Goal: Task Accomplishment & Management: Use online tool/utility

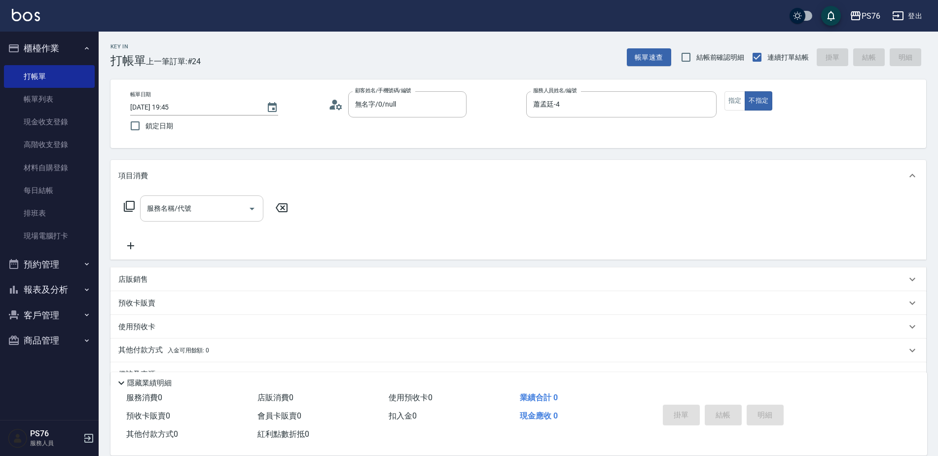
click at [218, 200] on input "服務名稱/代號" at bounding box center [195, 208] width 100 height 17
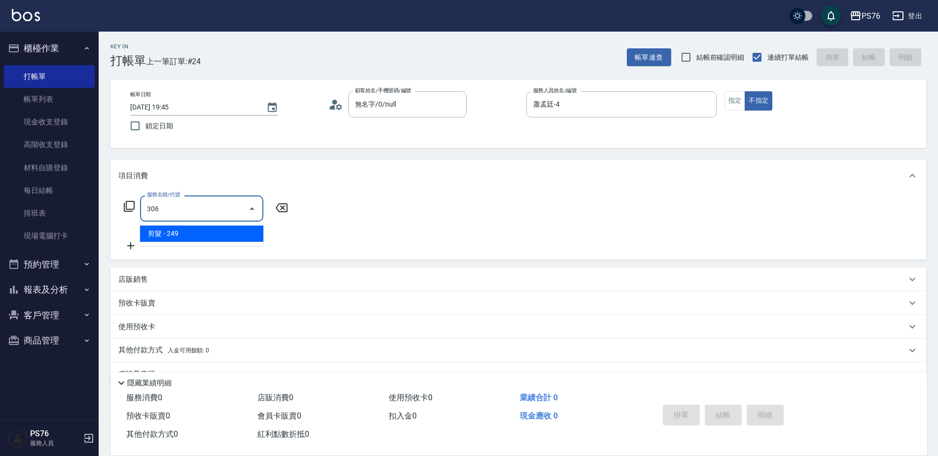
type input "剪髮(306)"
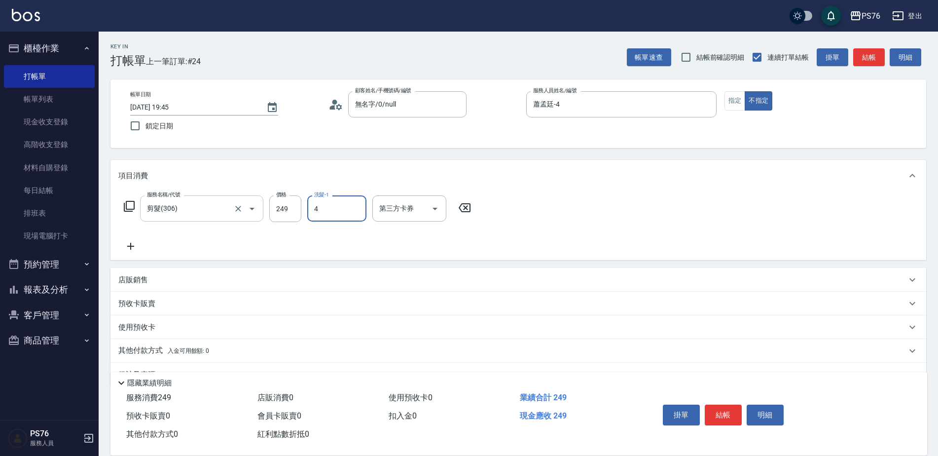
type input "蕭孟廷-4"
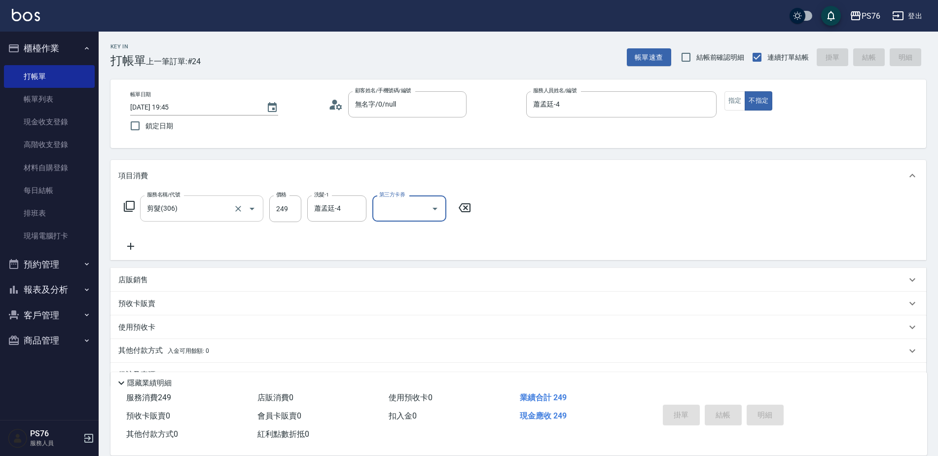
type input "[DATE] 20:22"
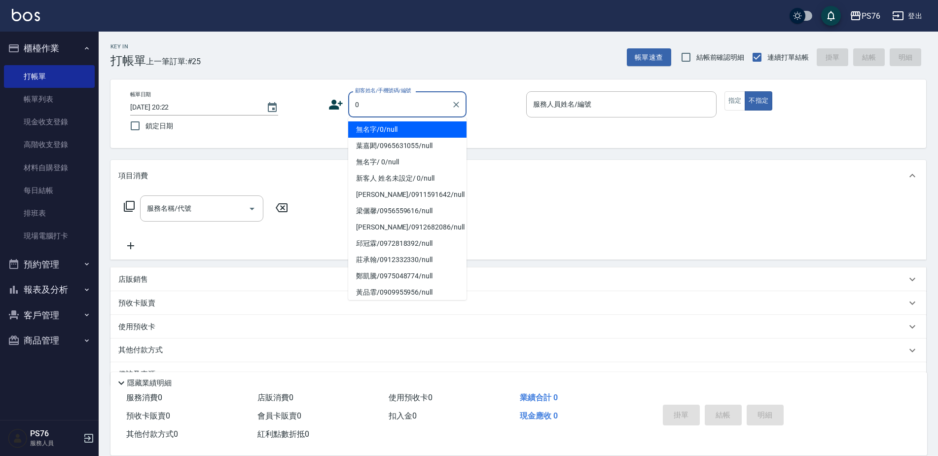
type input "無名字/0/null"
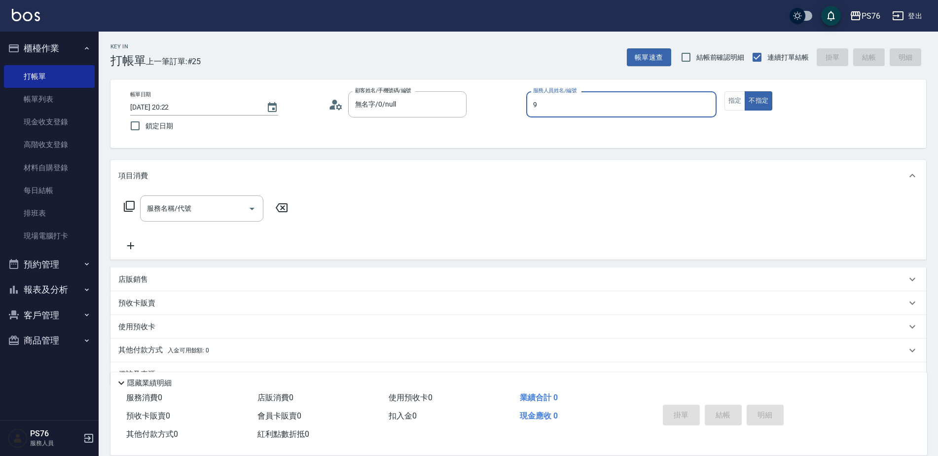
type input "[PERSON_NAME]-9"
type button "false"
click at [213, 199] on div "服務名稱/代號" at bounding box center [201, 208] width 123 height 26
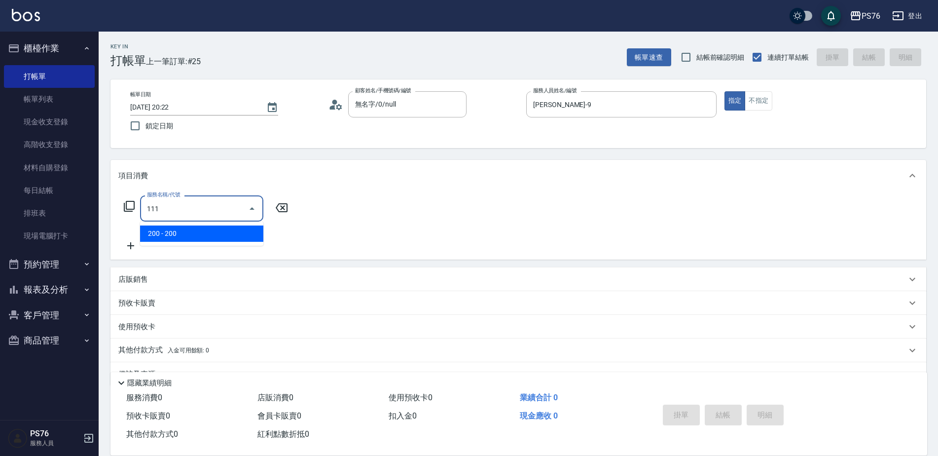
type input "200(111)"
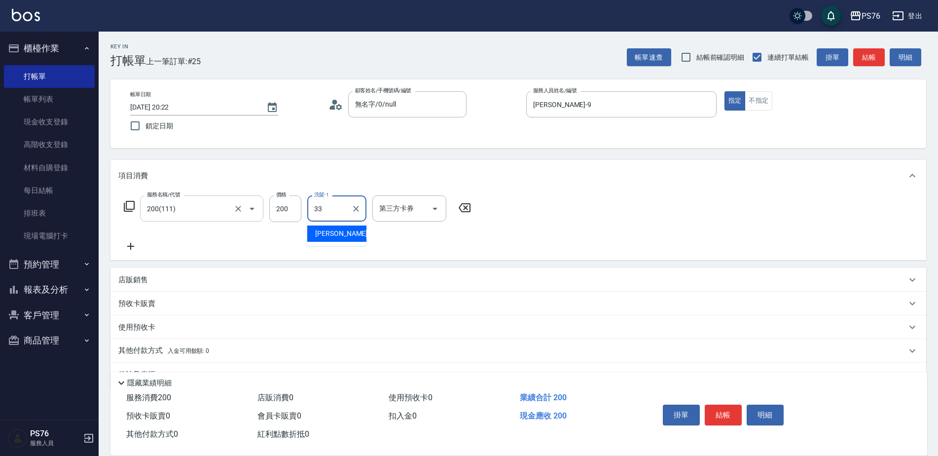
type input "[PERSON_NAME]33"
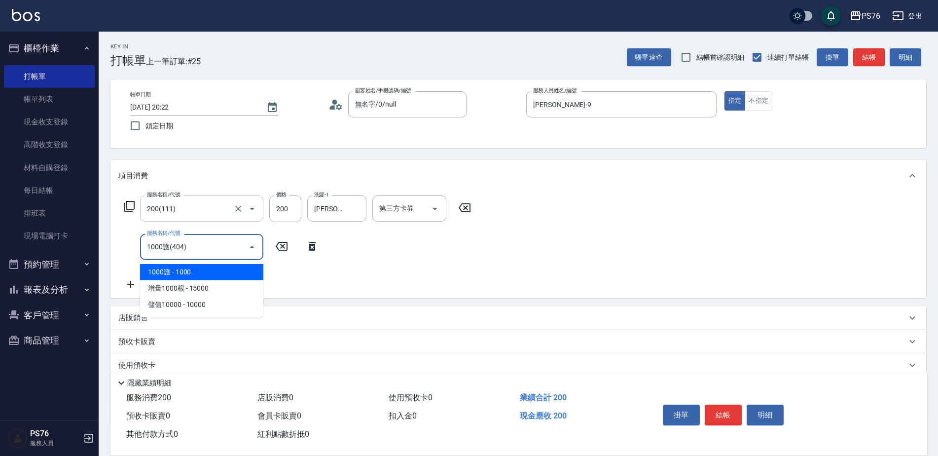
type input "1000護(404)"
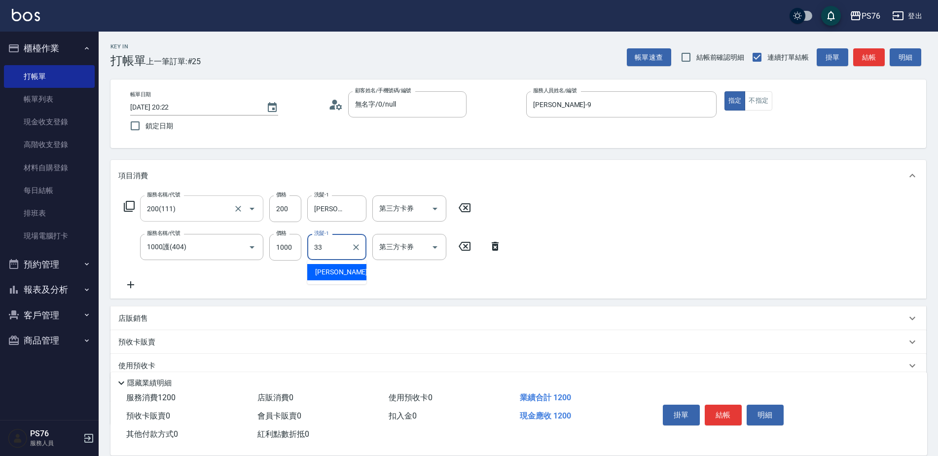
type input "[PERSON_NAME]33"
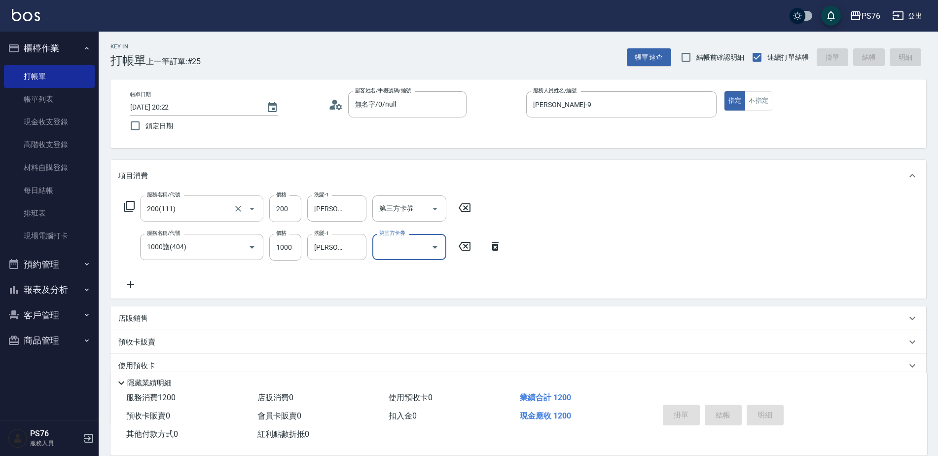
type input "[DATE] 20:59"
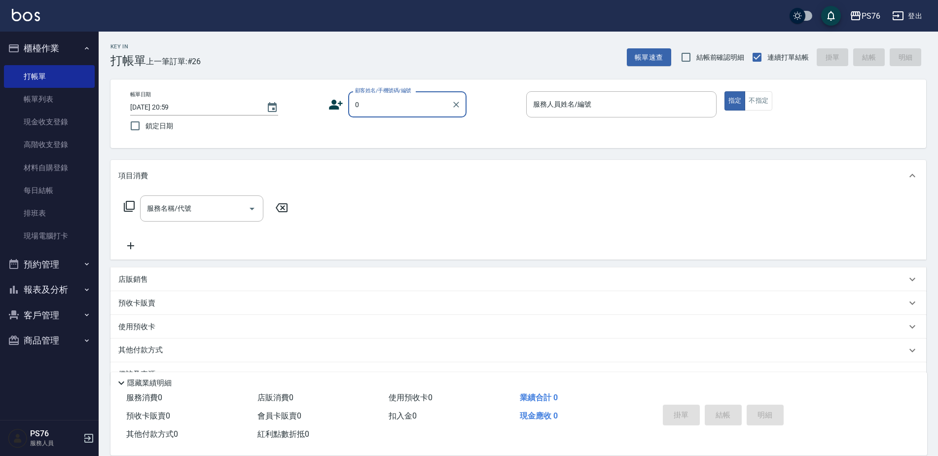
type input "無名字/0/null"
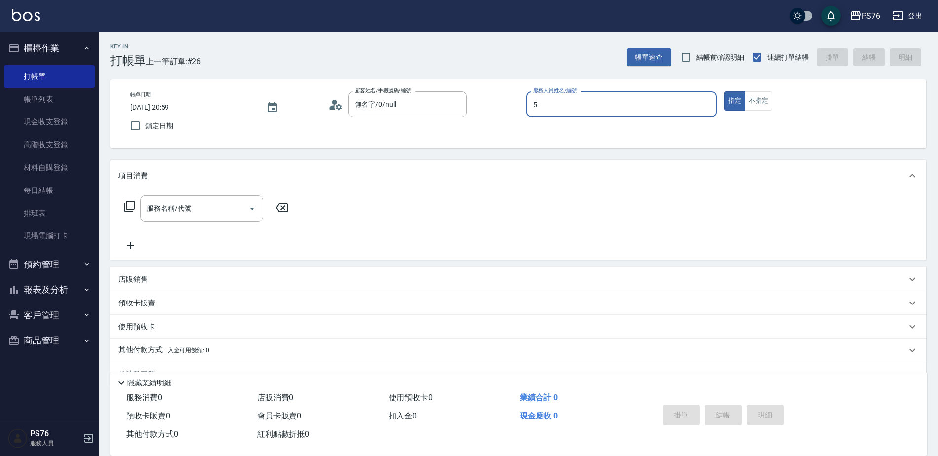
type input "呂佳穎-5"
type button "true"
click at [175, 199] on div "服務名稱/代號" at bounding box center [201, 208] width 123 height 26
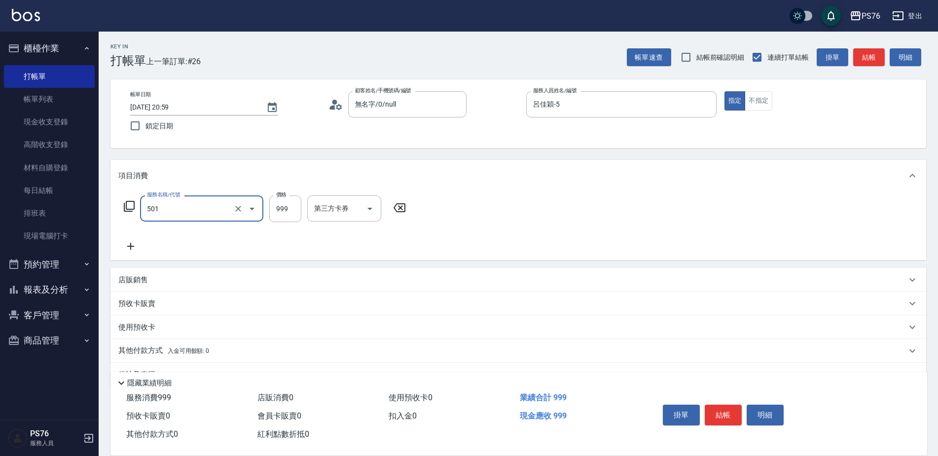
type input "染髮(501)"
type input "1600"
type input "游怡瑄-24"
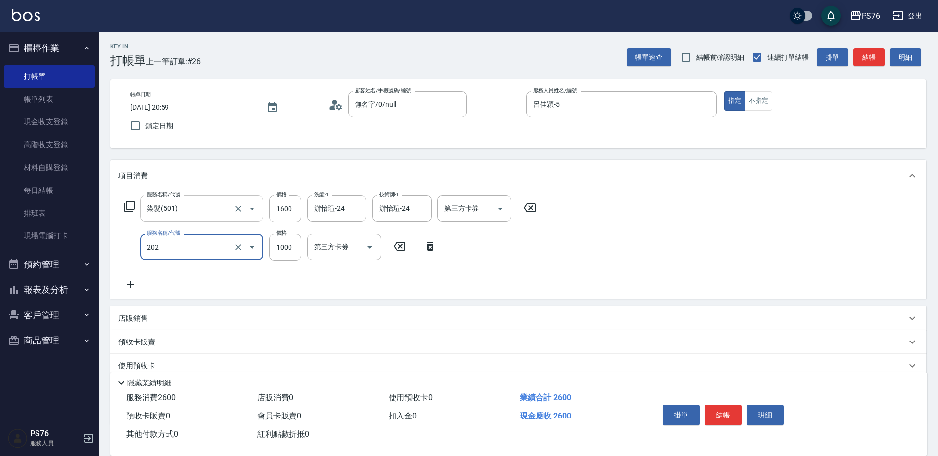
type input "燙髮(202)"
type input "2000"
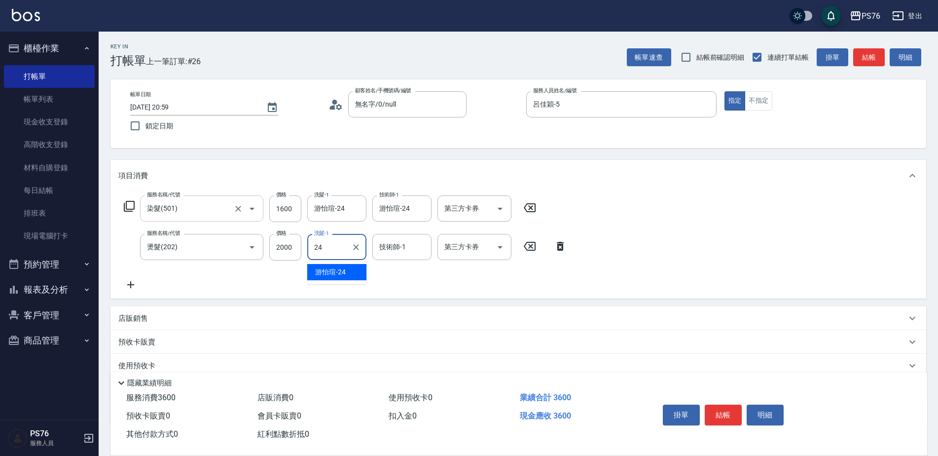
type input "游怡瑄-24"
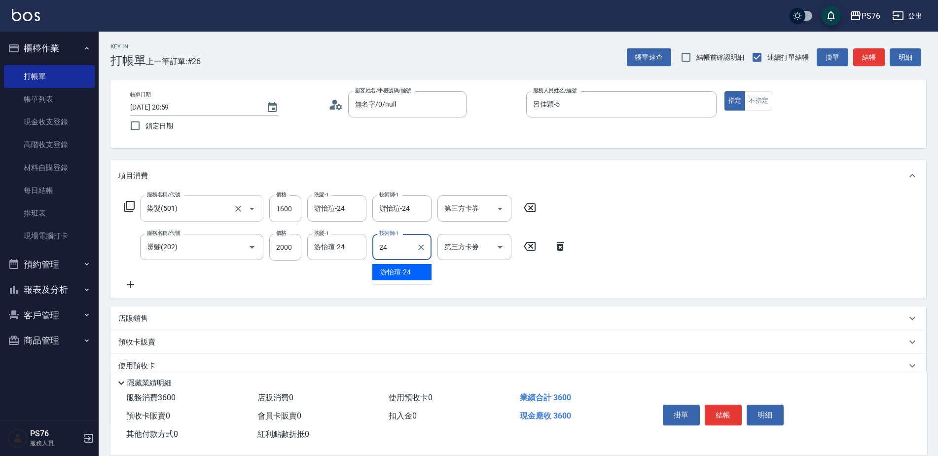
type input "游怡瑄-24"
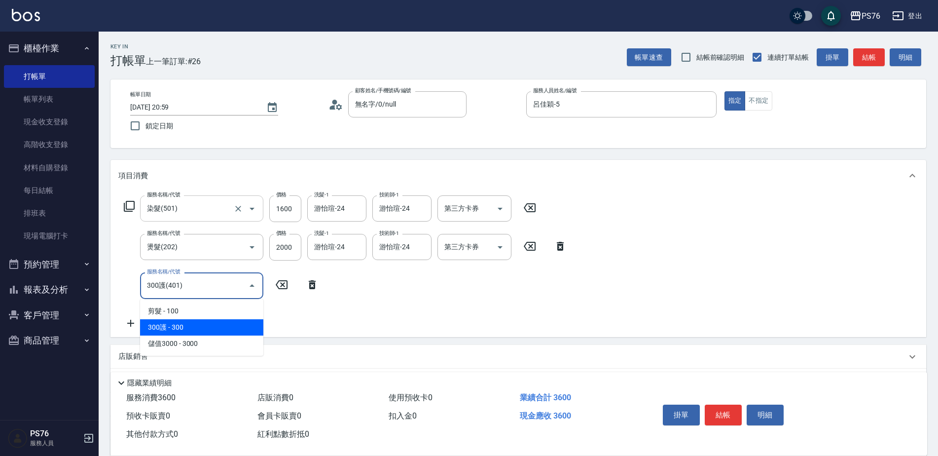
type input "300護(401)"
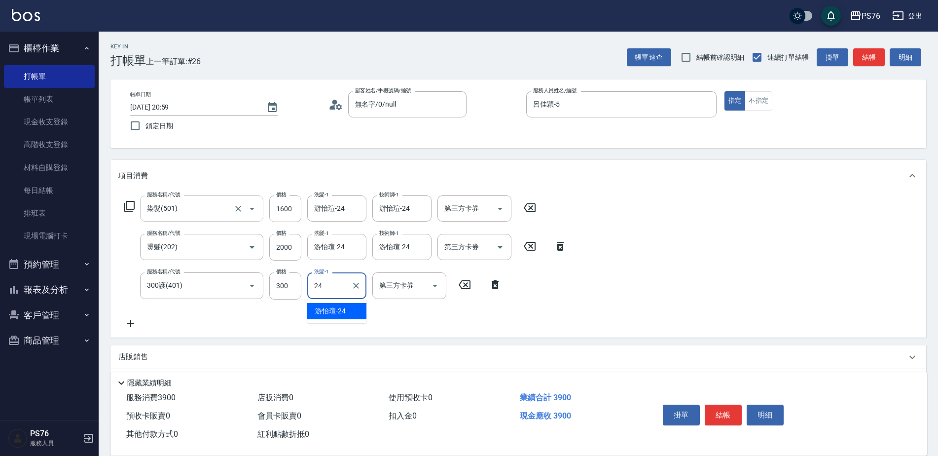
type input "游怡瑄-24"
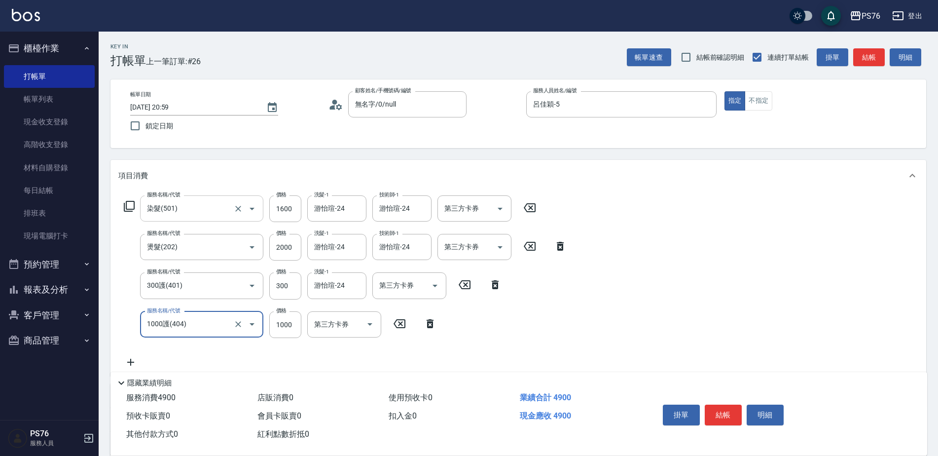
type input "1000護(404)"
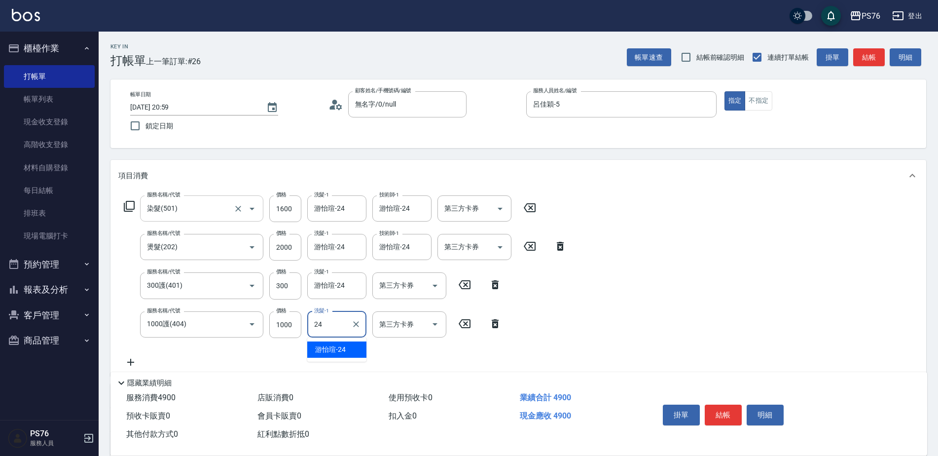
type input "游怡瑄-24"
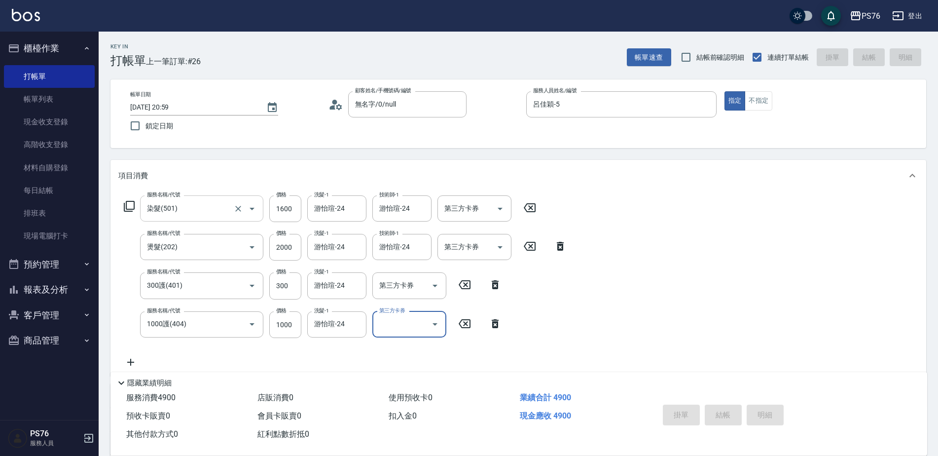
type input "[DATE] 21:05"
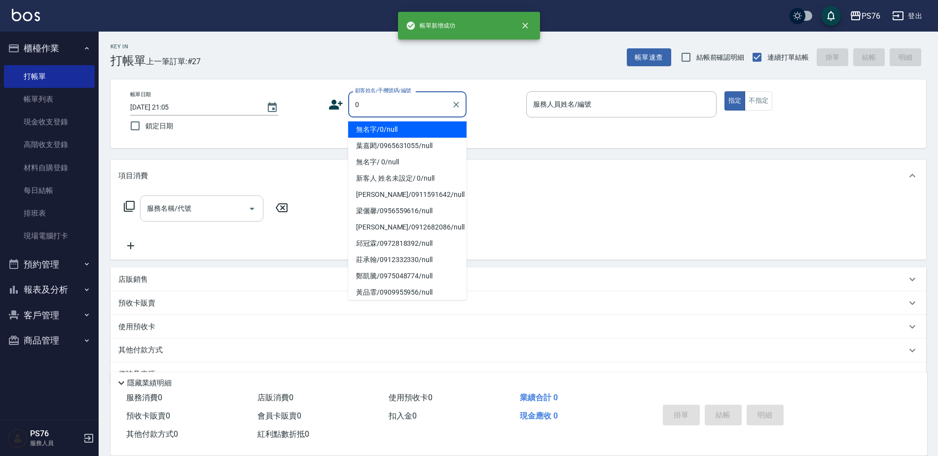
type input "無名字/0/null"
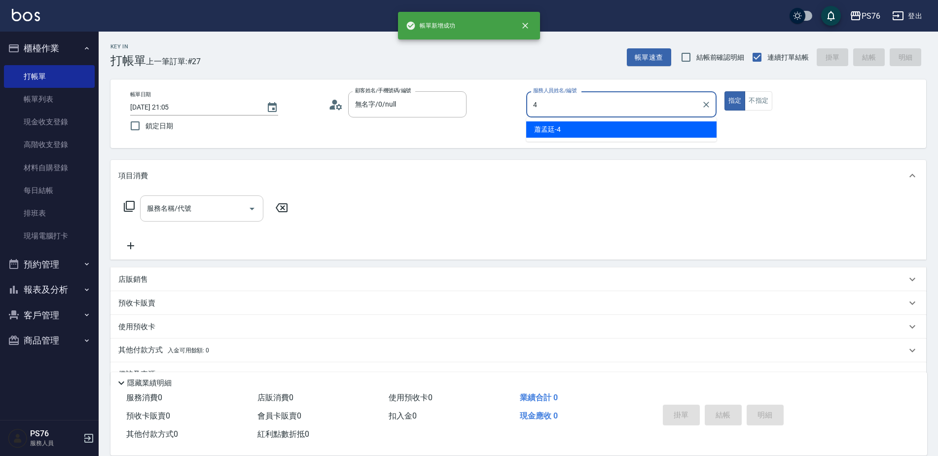
type input "蕭孟廷-4"
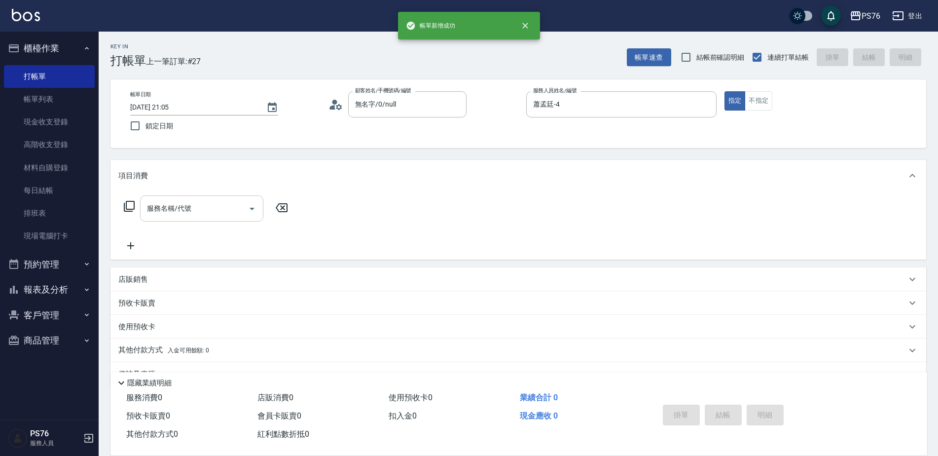
click at [175, 199] on div "服務名稱/代號" at bounding box center [201, 208] width 123 height 26
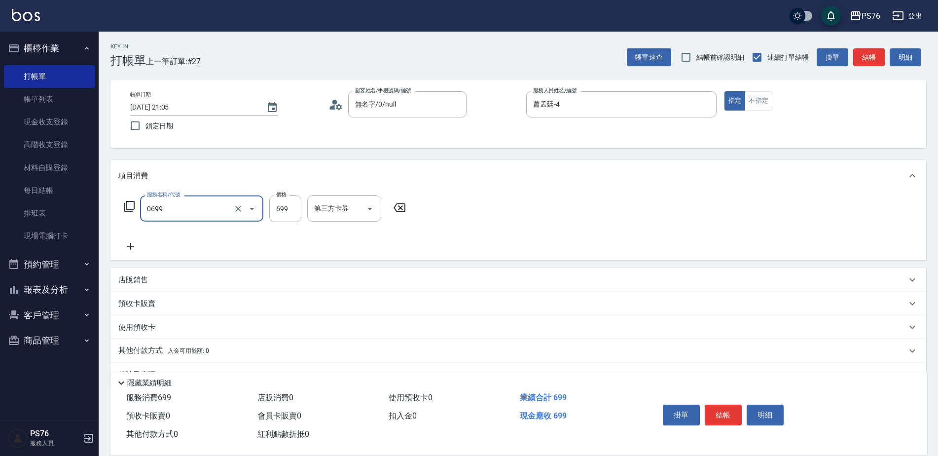
type input "精油SPA(0699)"
type input "游怡瑄-24"
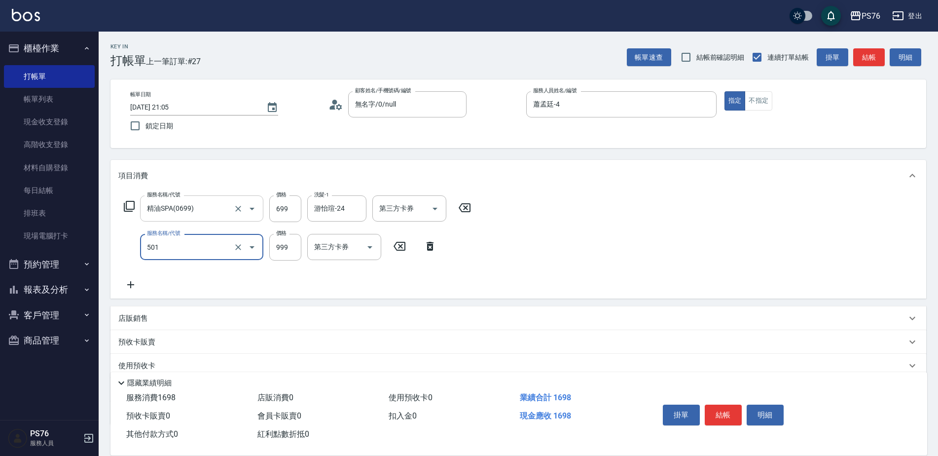
type input "染髮(501)"
type input "1600"
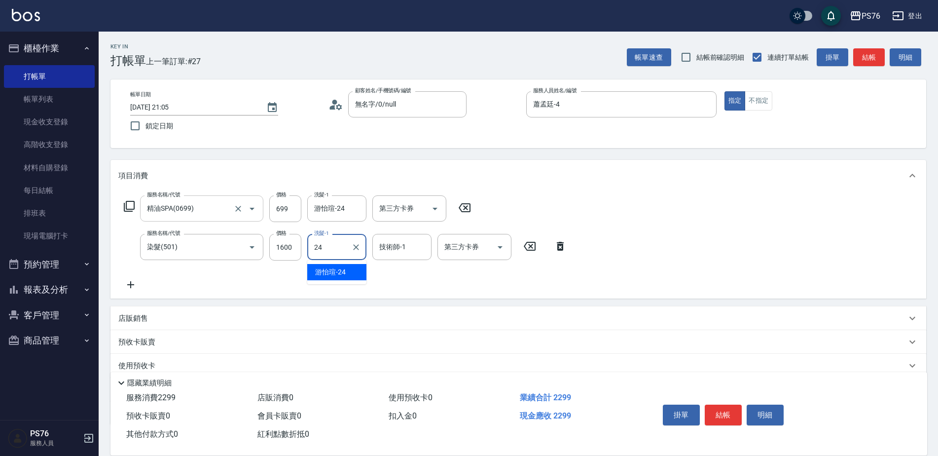
type input "游怡瑄-24"
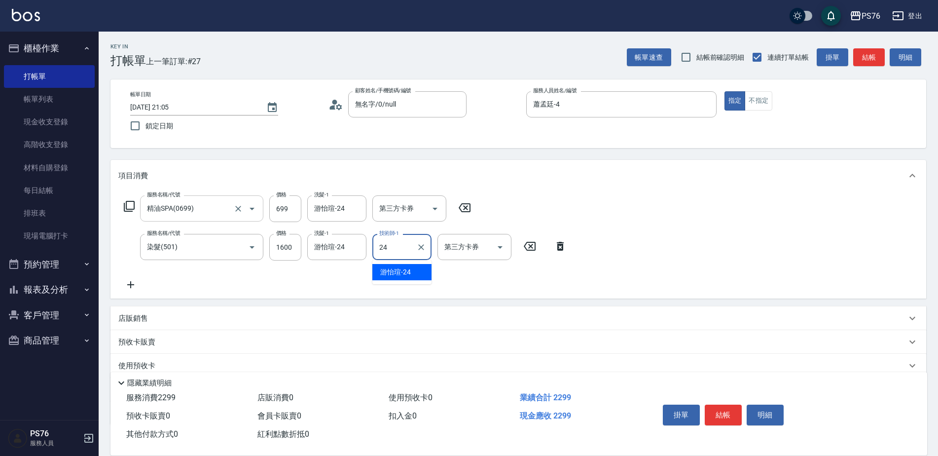
type input "游怡瑄-24"
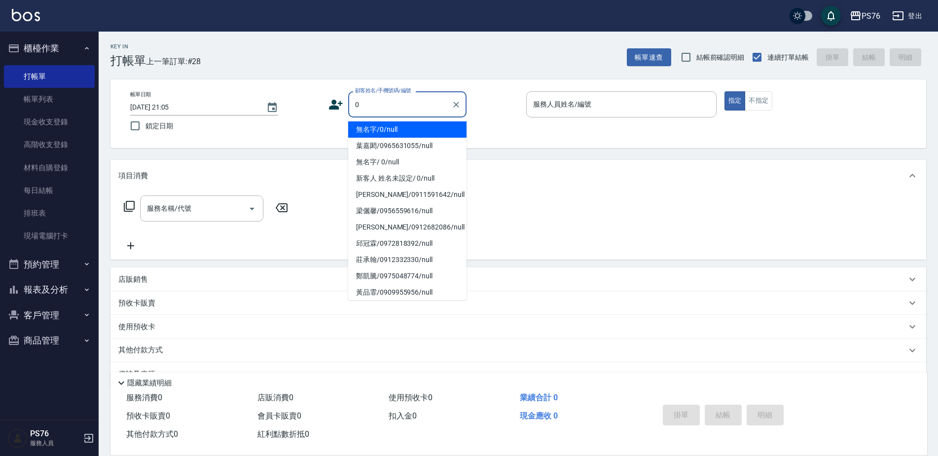
type input "無名字/0/null"
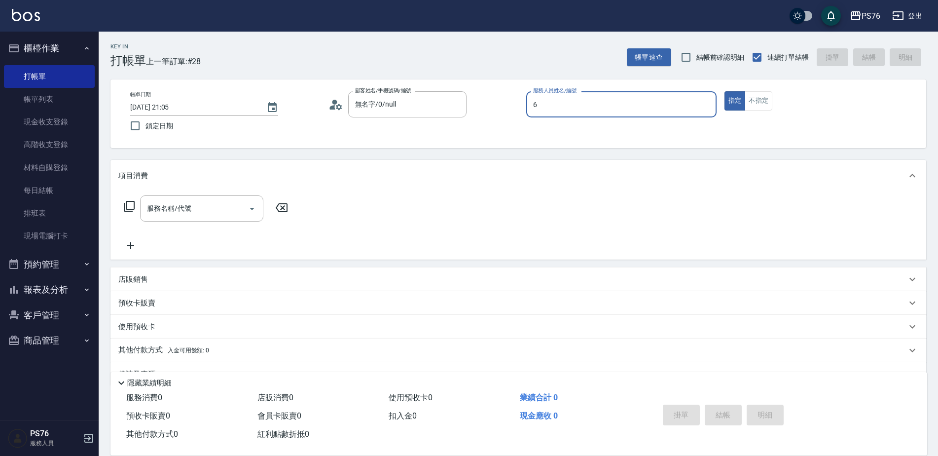
type input "洪彩娟-6"
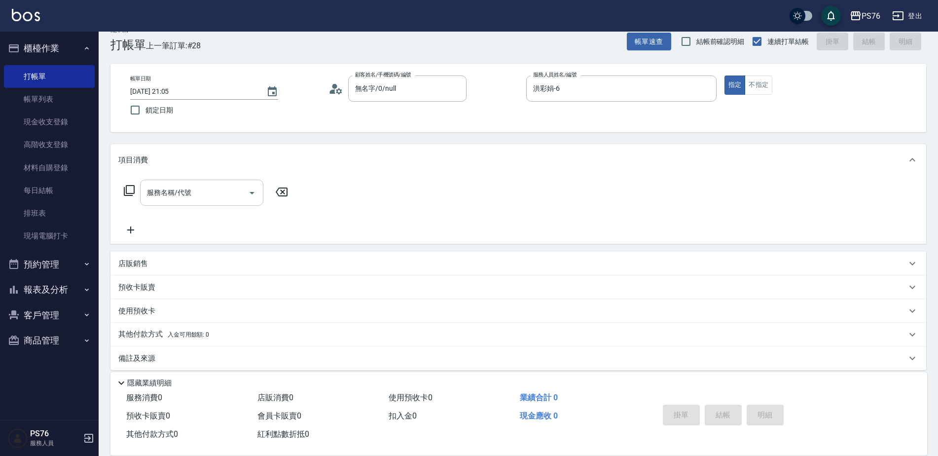
scroll to position [25, 0]
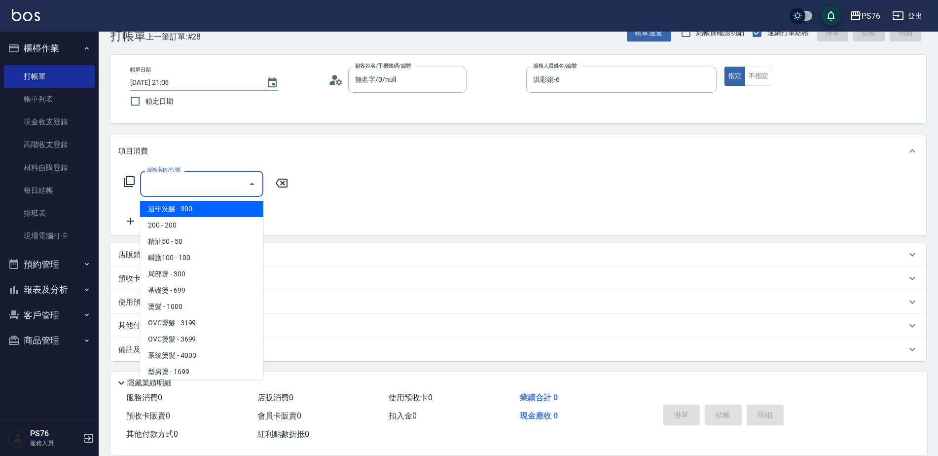
click at [205, 186] on input "服務名稱/代號" at bounding box center [195, 183] width 100 height 17
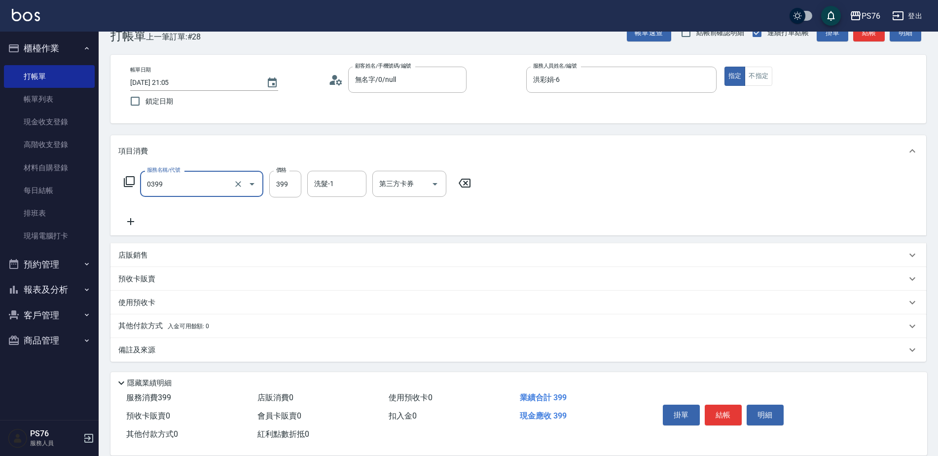
type input "海鹽399(0399)"
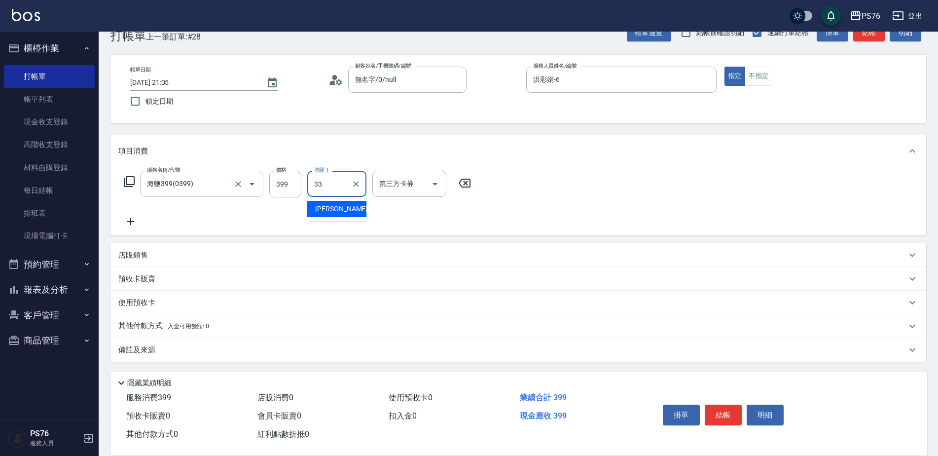
type input "[PERSON_NAME]33"
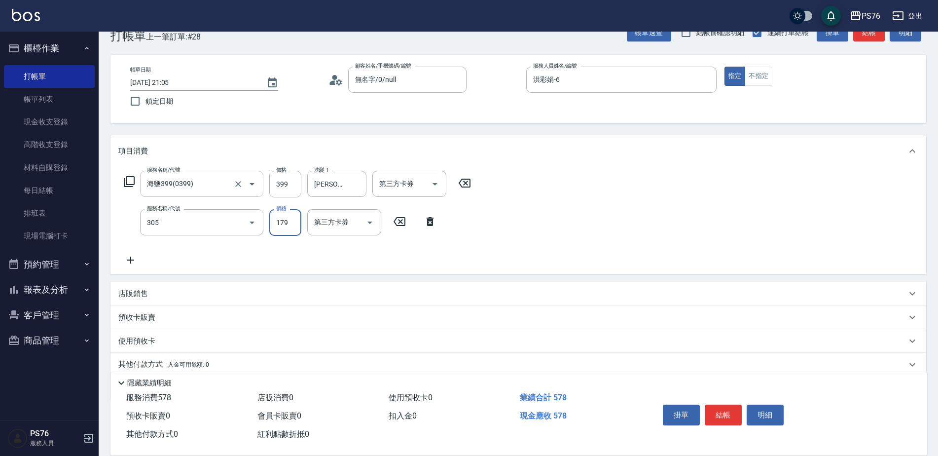
type input "剪髮(305)"
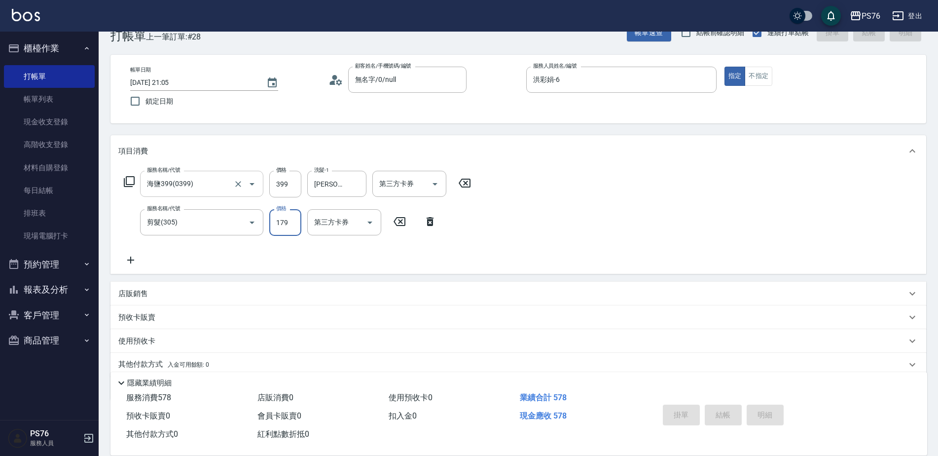
type input "[DATE] 21:22"
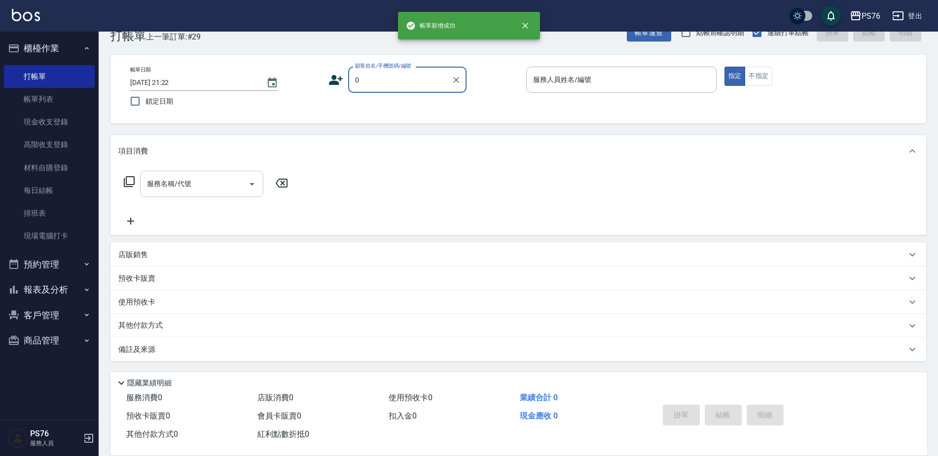
type input "無名字/0/null"
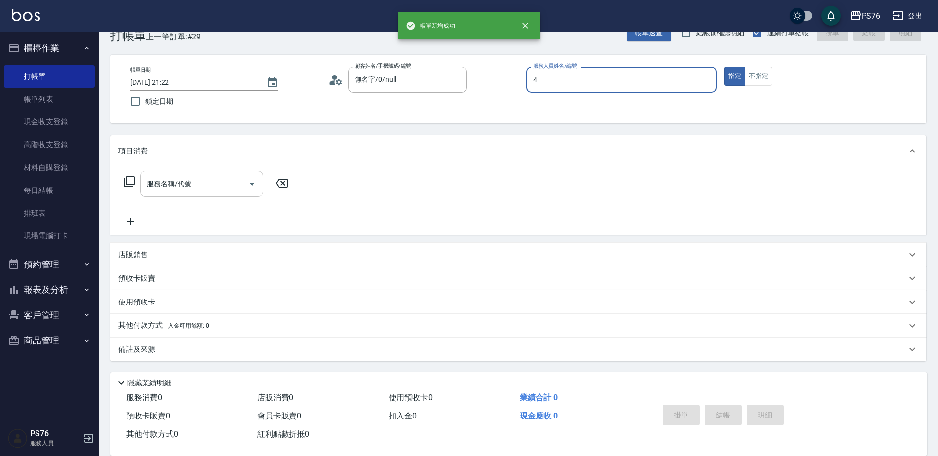
type input "蕭孟廷-4"
click at [205, 186] on input "服務名稱/代號" at bounding box center [195, 183] width 100 height 17
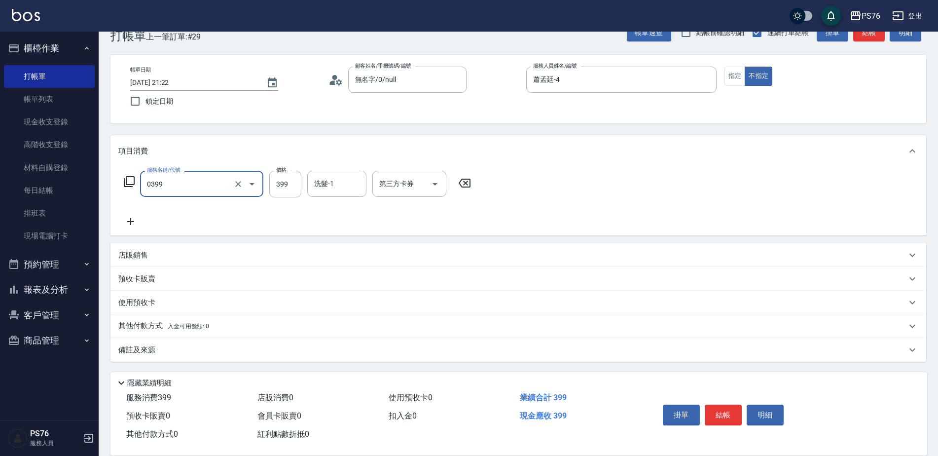
type input "海鹽399(0399)"
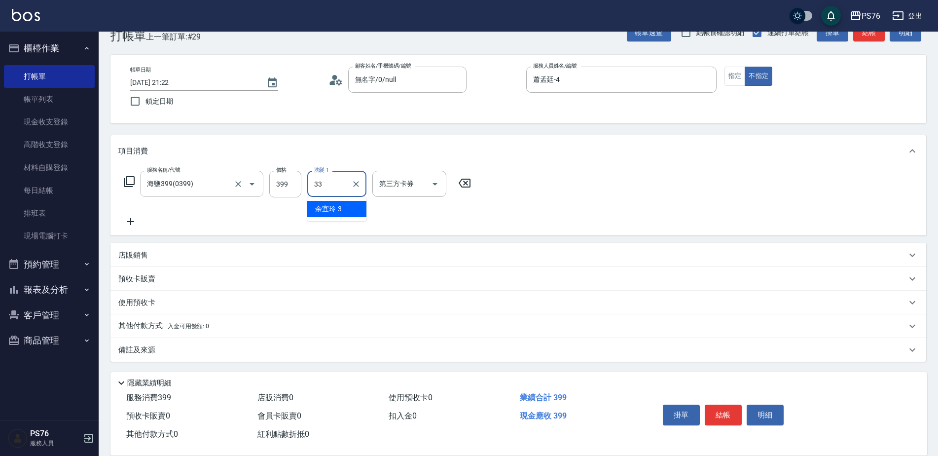
type input "[PERSON_NAME]33"
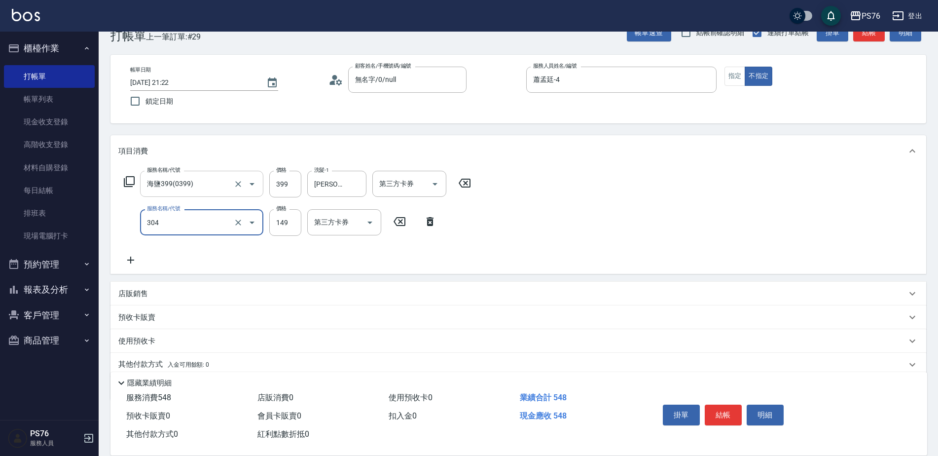
type input "剪髮(304)"
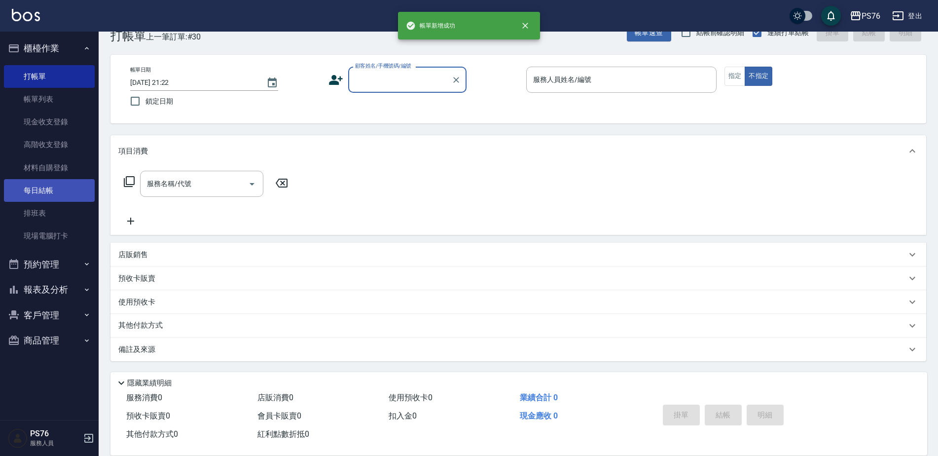
click at [63, 194] on link "每日結帳" at bounding box center [49, 190] width 91 height 23
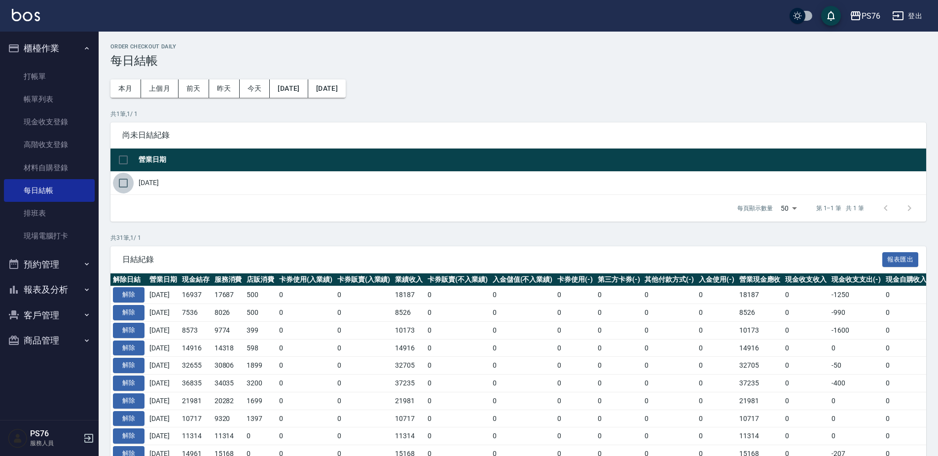
click at [125, 183] on input "checkbox" at bounding box center [123, 183] width 21 height 21
checkbox input "true"
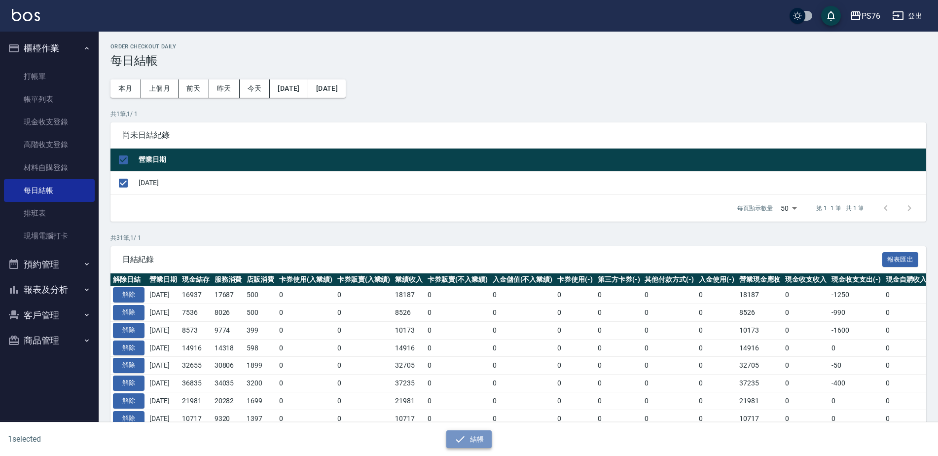
click at [472, 438] on button "結帳" at bounding box center [469, 439] width 46 height 18
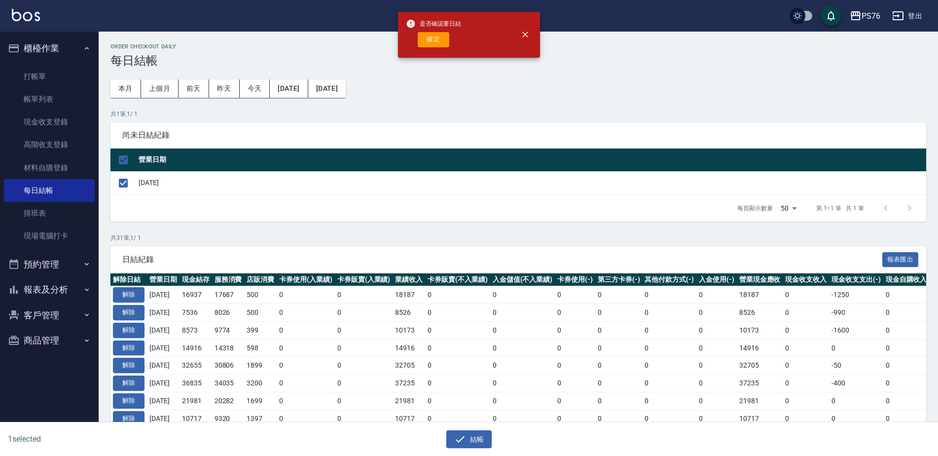
click at [441, 51] on div "是否確認要日結 確定" at bounding box center [433, 35] width 55 height 40
click at [439, 45] on button "確定" at bounding box center [434, 39] width 32 height 15
checkbox input "false"
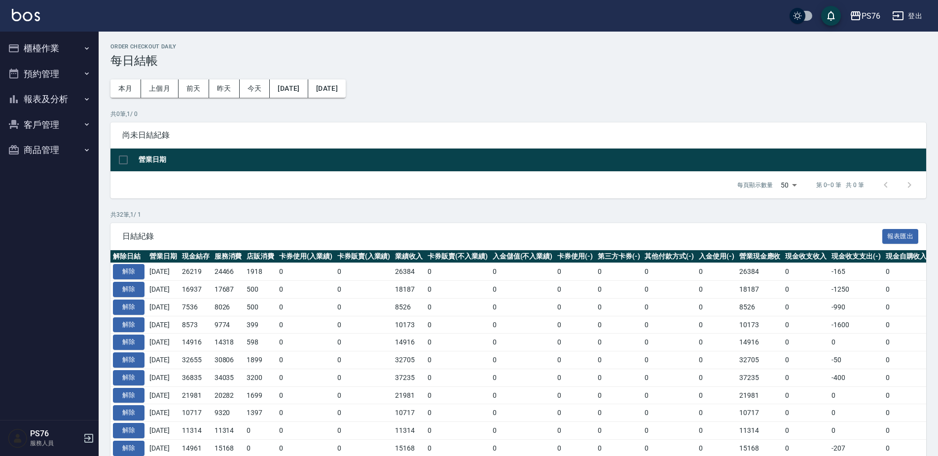
click at [54, 101] on button "報表及分析" at bounding box center [49, 99] width 91 height 26
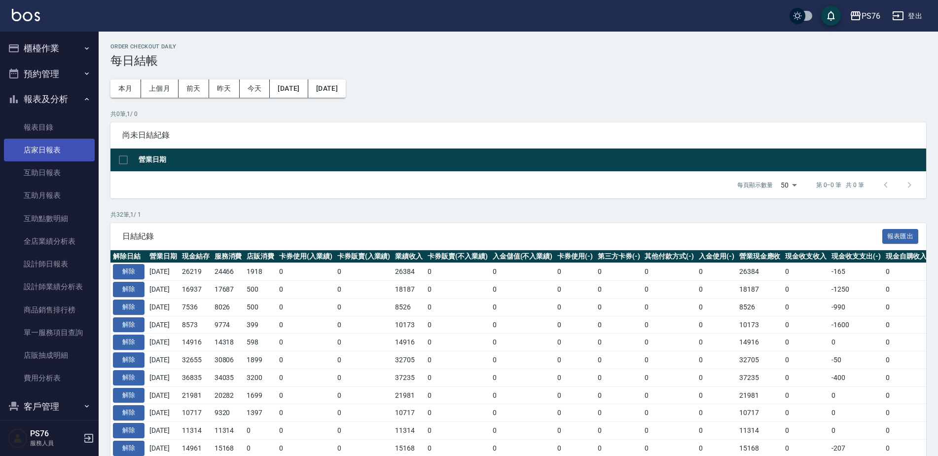
click at [50, 151] on link "店家日報表" at bounding box center [49, 150] width 91 height 23
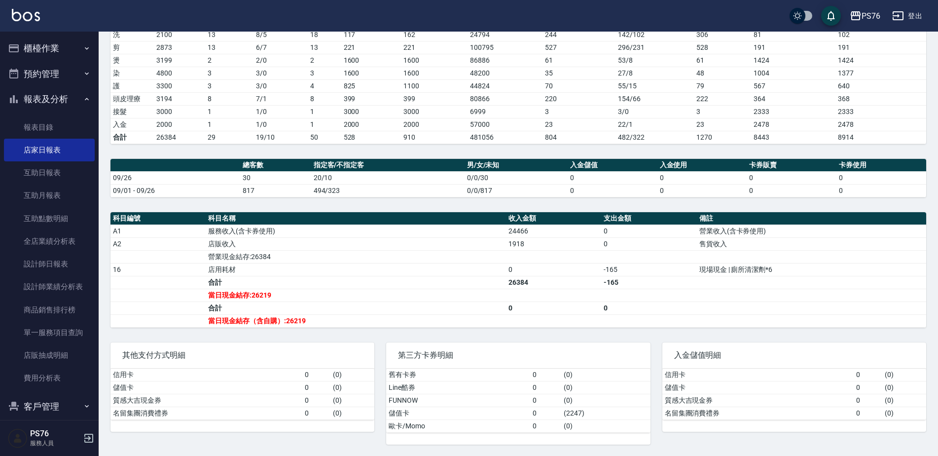
scroll to position [158, 0]
